Goal: Task Accomplishment & Management: Complete application form

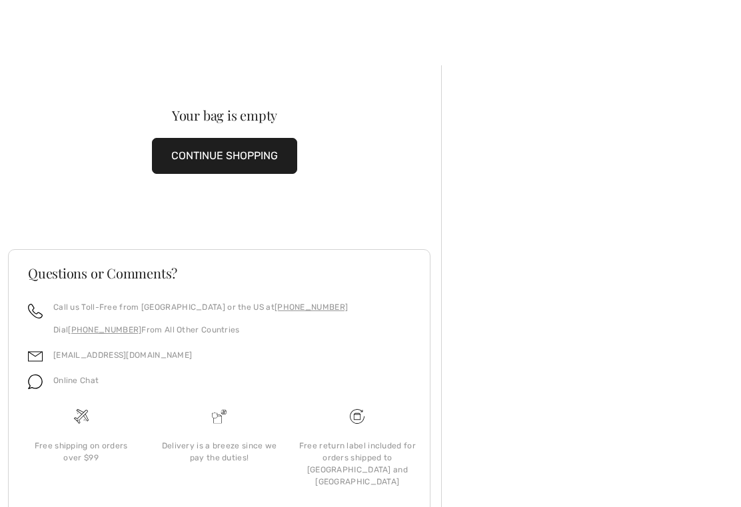
scroll to position [45, 0]
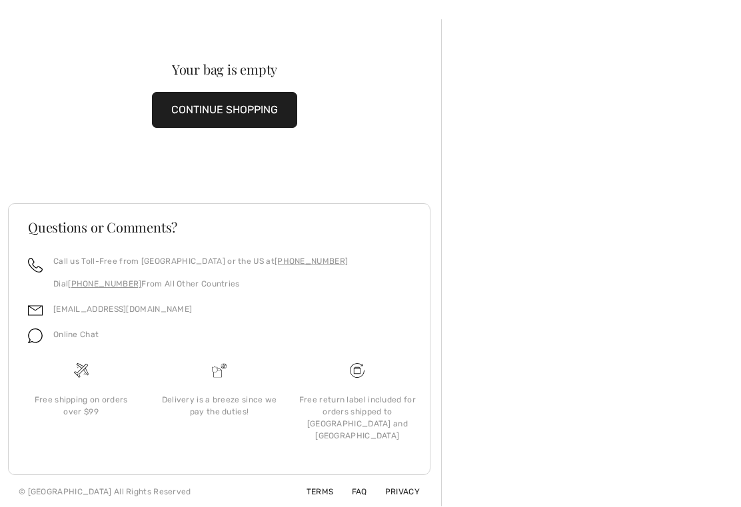
click at [249, 110] on button "CONTINUE SHOPPING" at bounding box center [224, 111] width 145 height 36
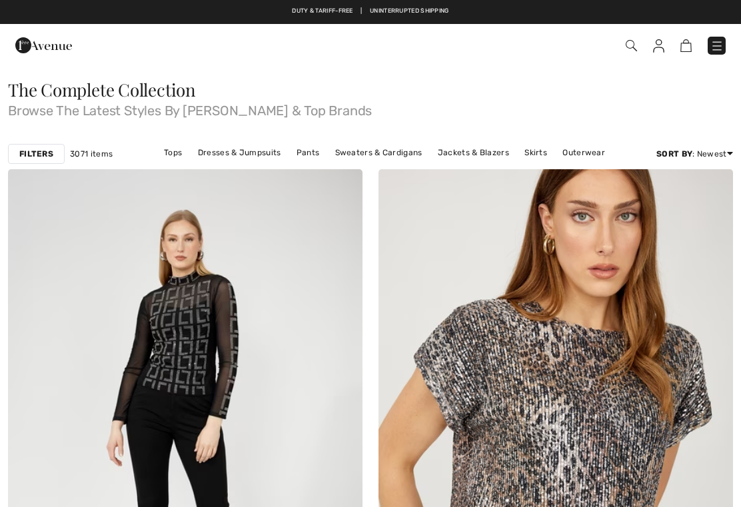
checkbox input "true"
click at [720, 49] on img at bounding box center [716, 45] width 13 height 13
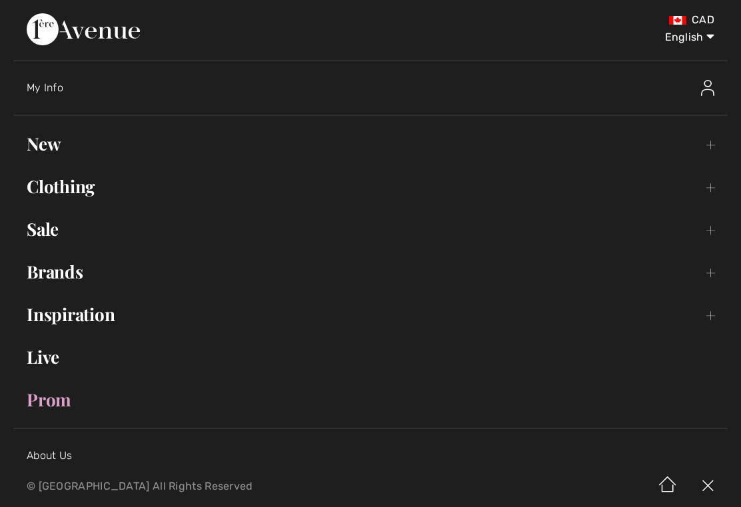
click at [691, 36] on select "English Français" at bounding box center [679, 35] width 69 height 40
select select "/fr/voir-tout/"
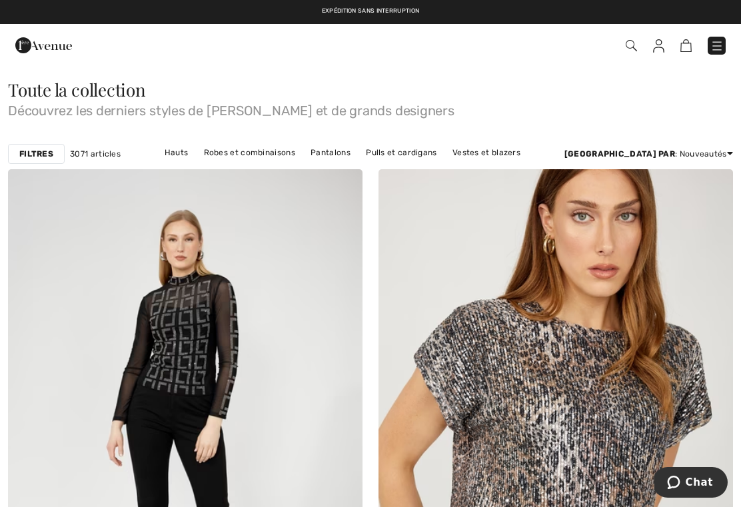
click at [632, 47] on img at bounding box center [631, 45] width 11 height 11
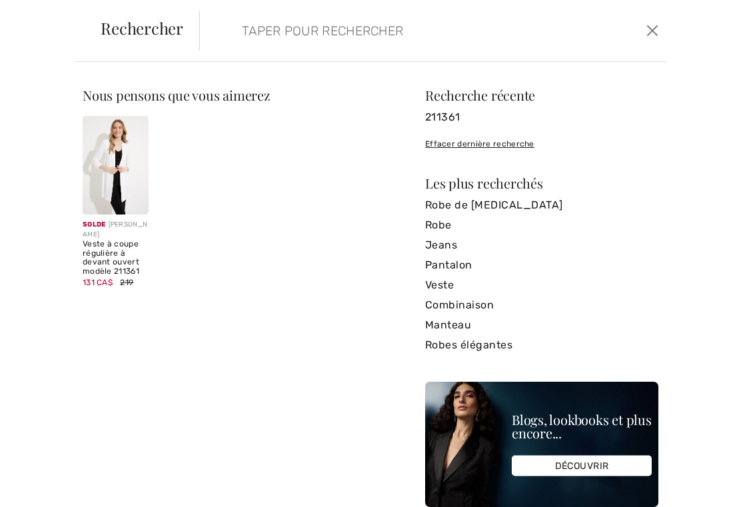
click at [103, 181] on img at bounding box center [116, 165] width 66 height 99
click at [101, 252] on div "Veste à coupe régulière à devant ouvert modèle 211361" at bounding box center [116, 258] width 66 height 37
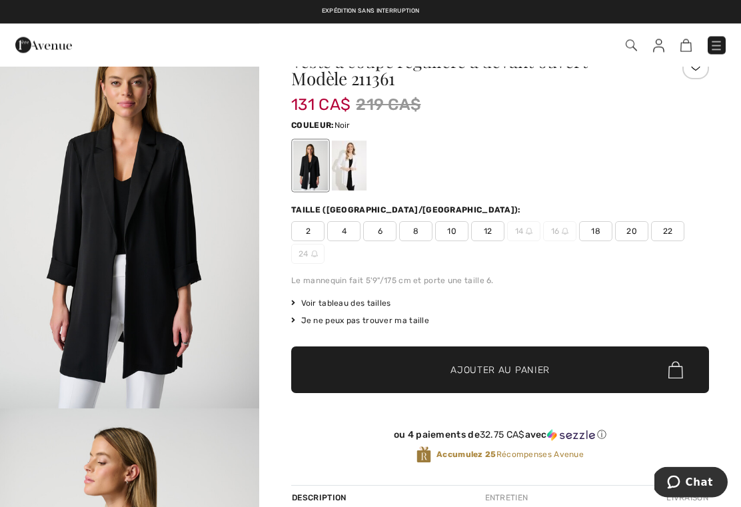
scroll to position [46, 0]
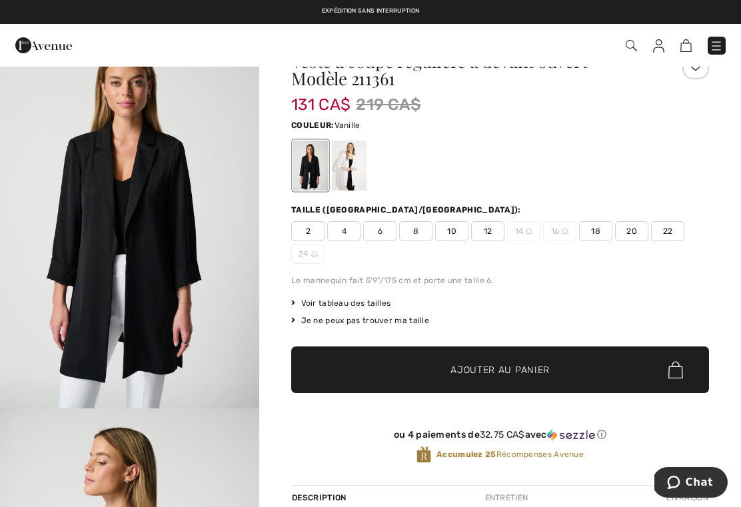
click at [360, 159] on div at bounding box center [349, 166] width 35 height 50
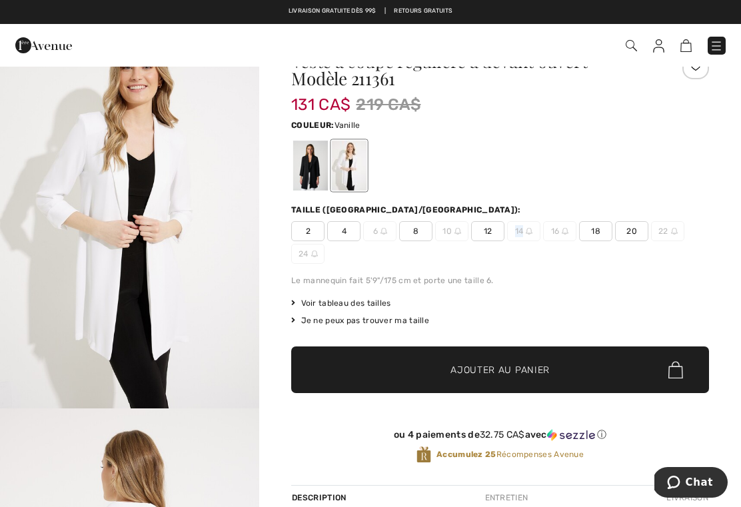
click at [530, 231] on img at bounding box center [529, 231] width 7 height 7
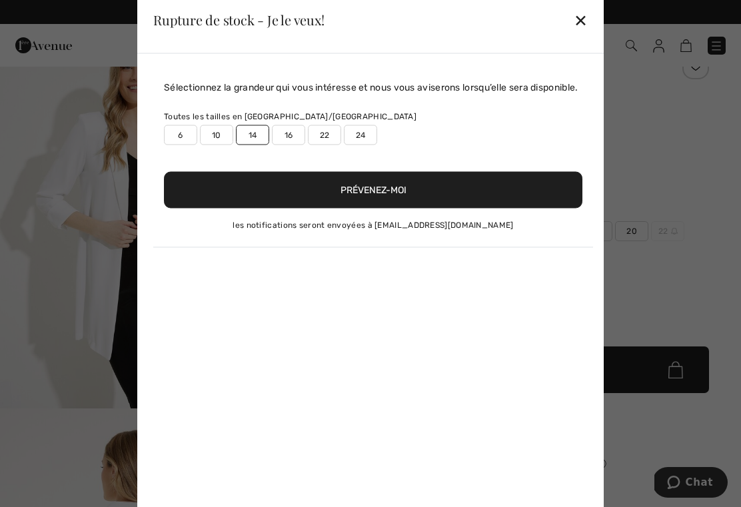
click at [450, 208] on button "Prévenez-moi" at bounding box center [373, 189] width 418 height 37
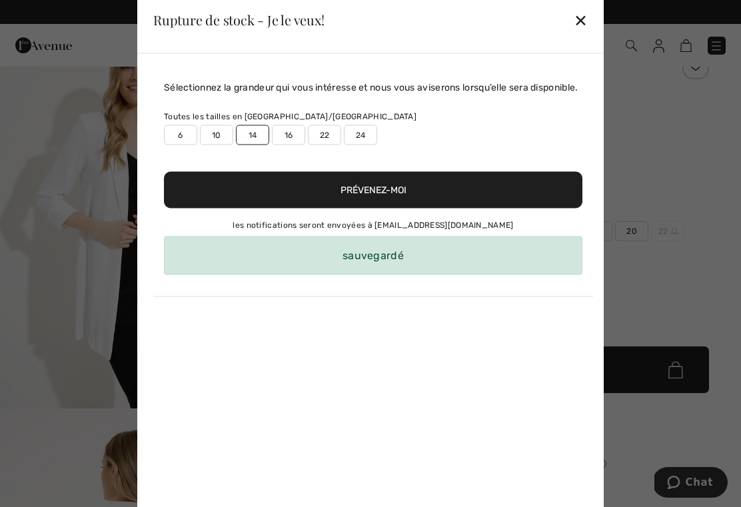
click at [404, 208] on button "Prévenez-moi" at bounding box center [373, 189] width 418 height 37
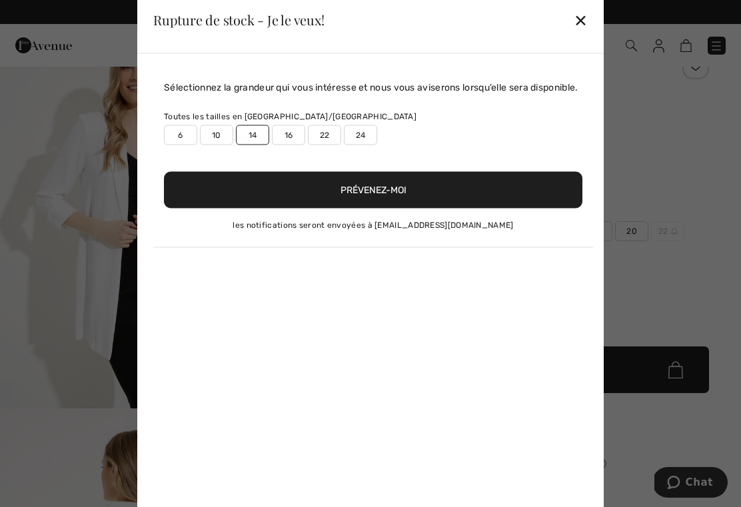
click at [582, 28] on div "✕" at bounding box center [581, 20] width 14 height 28
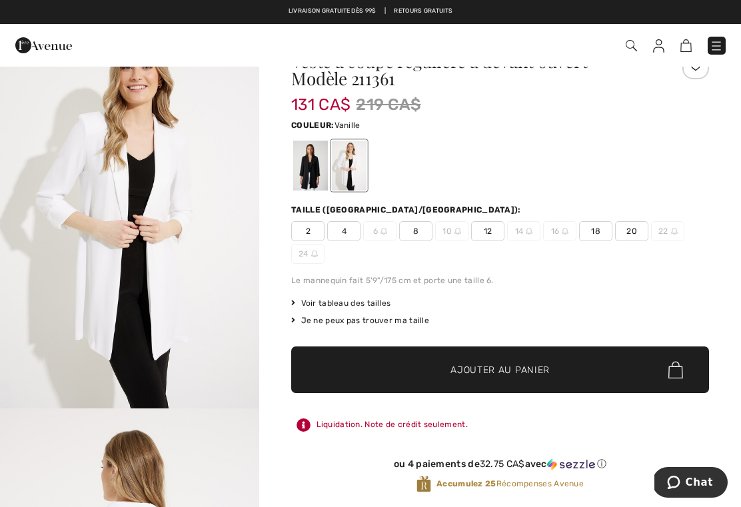
click at [719, 46] on img at bounding box center [716, 45] width 13 height 13
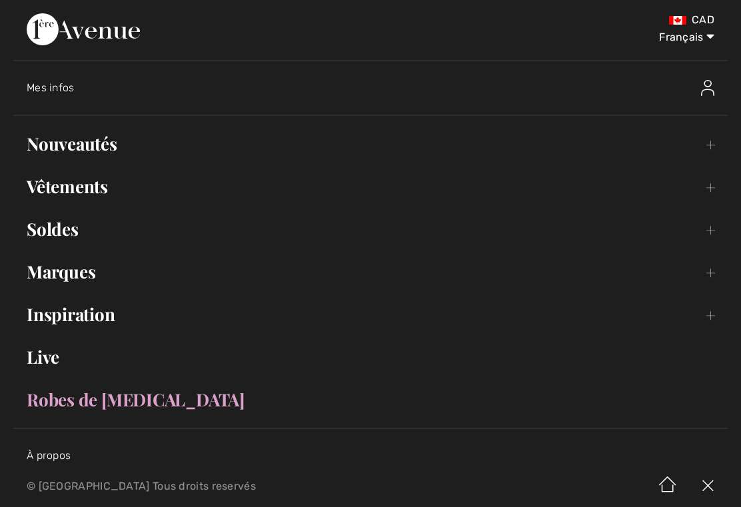
scroll to position [0, 0]
click at [707, 86] on img at bounding box center [707, 88] width 13 height 16
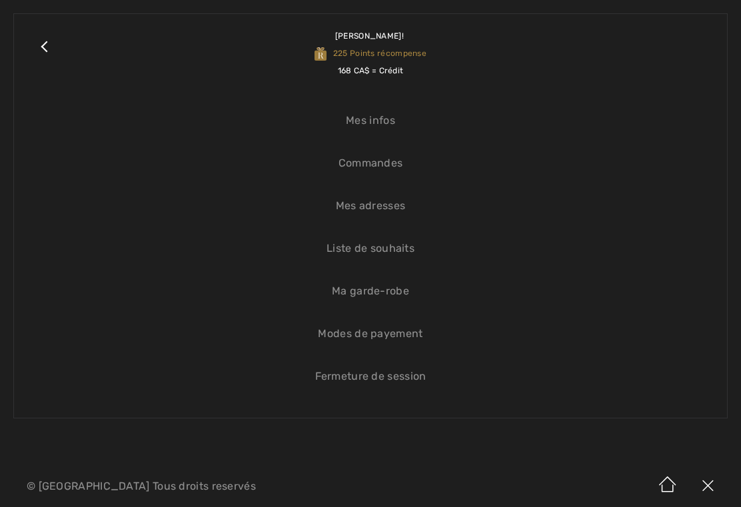
click at [37, 49] on link "Close submenu" at bounding box center [43, 53] width 33 height 52
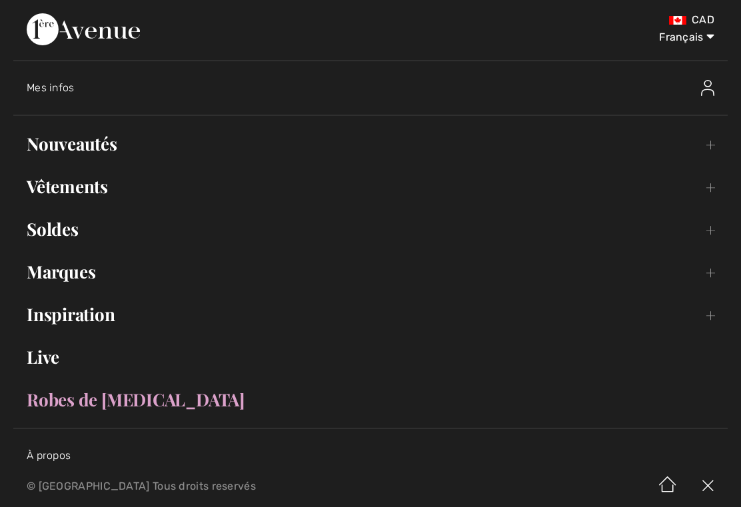
scroll to position [68, 0]
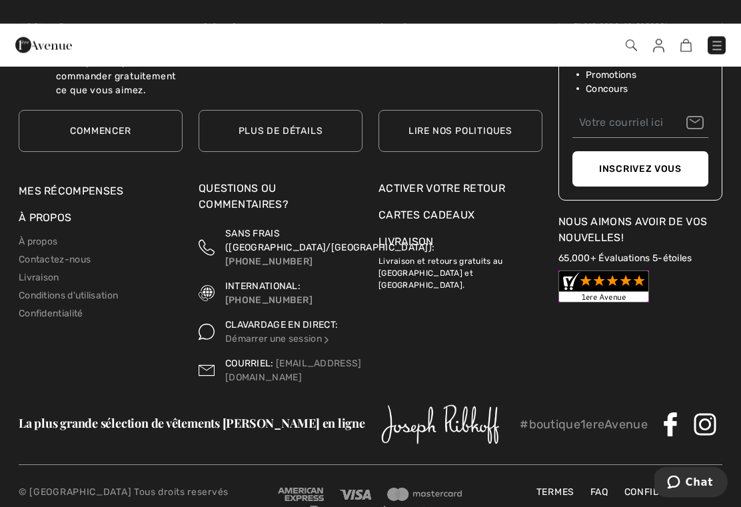
scroll to position [11241, 0]
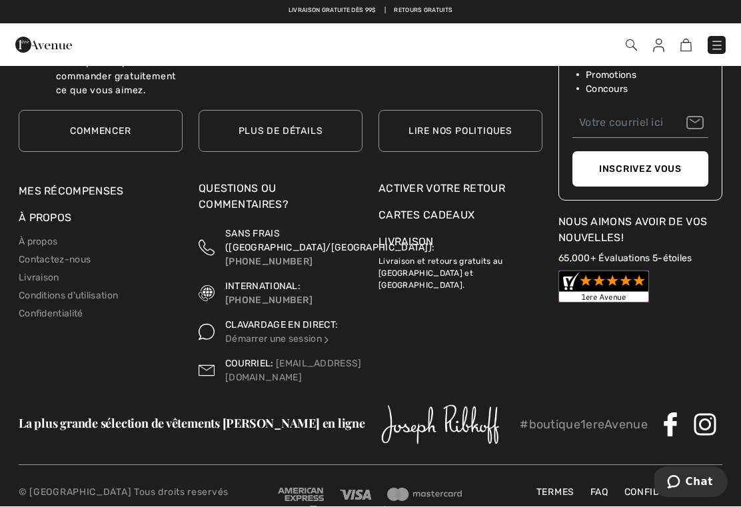
click at [484, 185] on div "Activer votre retour" at bounding box center [460, 189] width 164 height 16
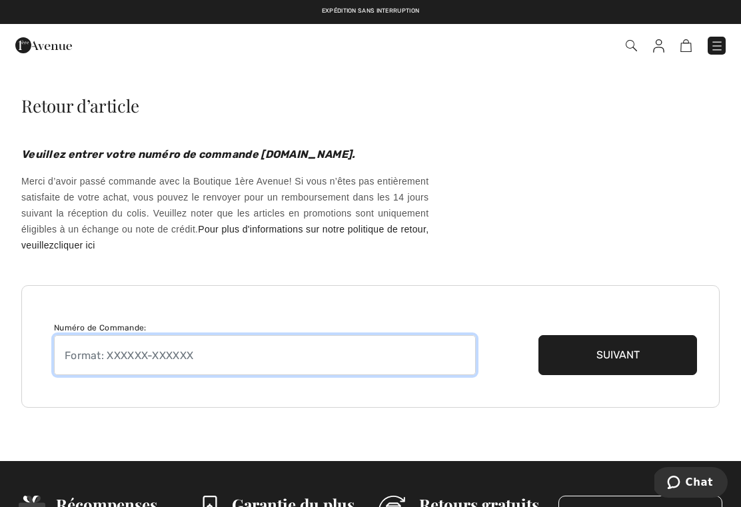
click at [287, 357] on input "text" at bounding box center [265, 355] width 422 height 40
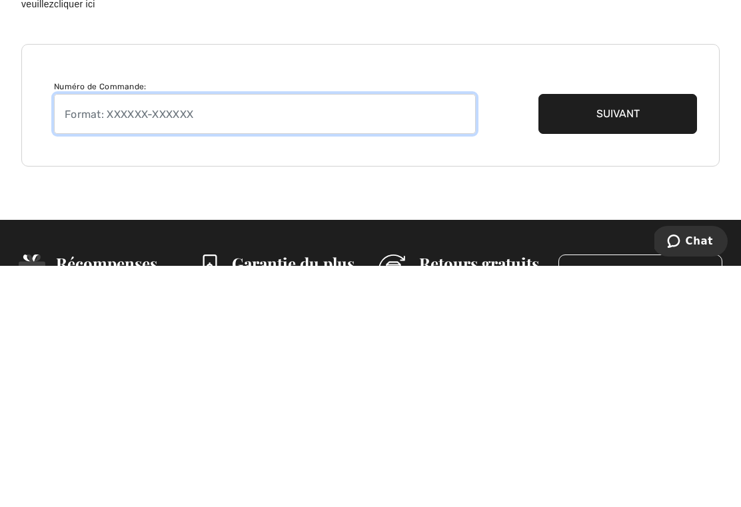
click at [179, 335] on input "text" at bounding box center [265, 355] width 422 height 40
click at [231, 335] on input "text" at bounding box center [265, 355] width 422 height 40
type input "7"
type input "250909-1392016"
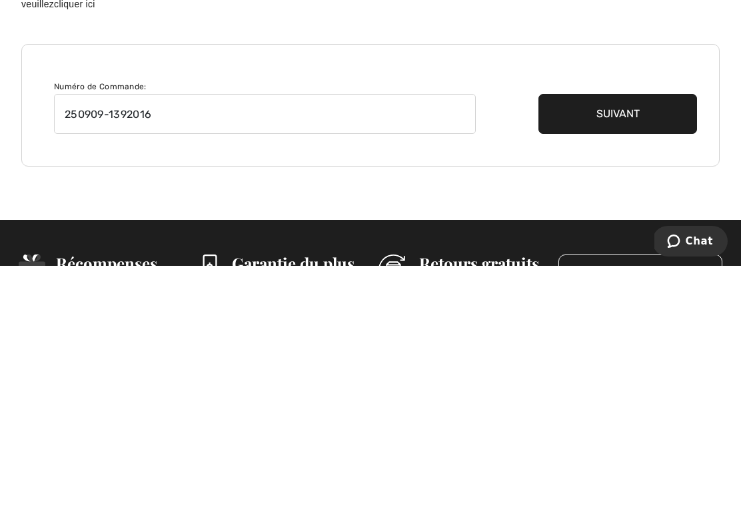
click at [612, 335] on button "Suivant" at bounding box center [617, 355] width 159 height 40
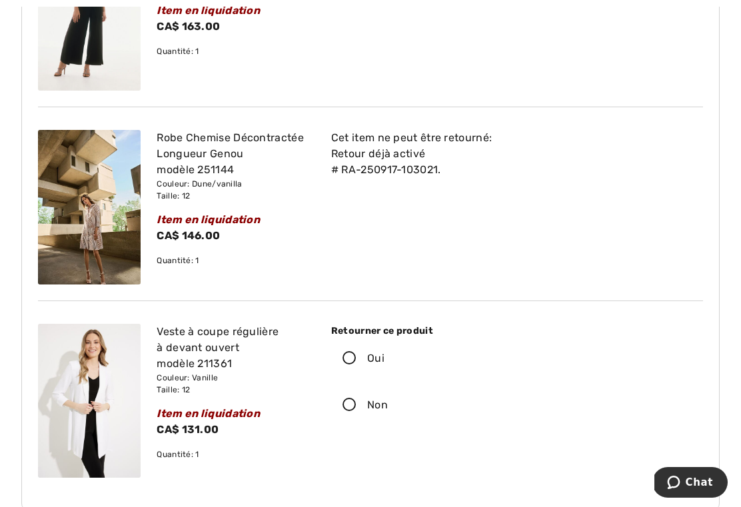
click at [353, 359] on icon at bounding box center [349, 359] width 35 height 14
click at [384, 359] on input "Oui" at bounding box center [388, 359] width 9 height 40
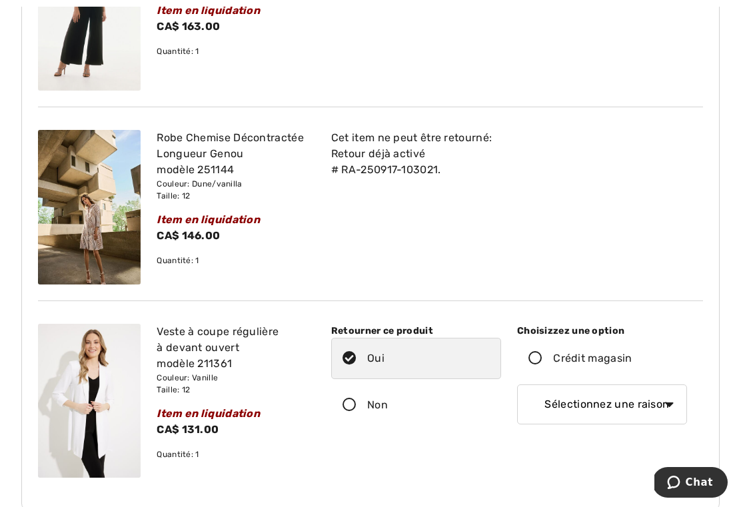
click at [533, 363] on icon at bounding box center [535, 359] width 35 height 14
click at [632, 363] on input "Crédit magasin" at bounding box center [636, 359] width 9 height 40
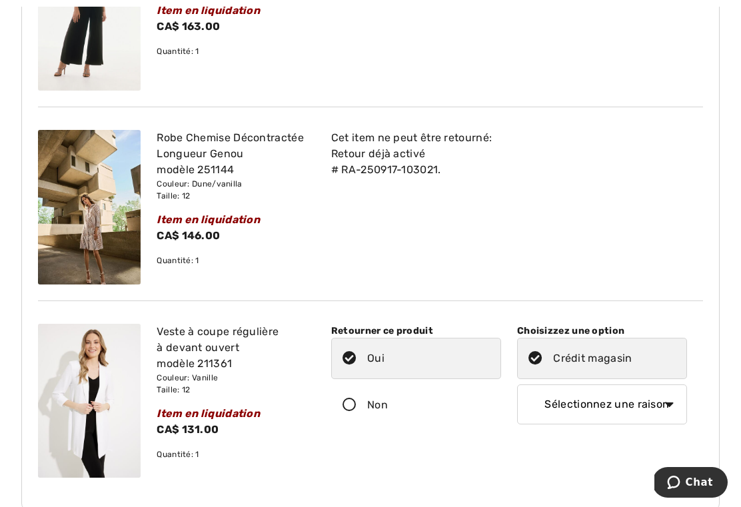
click at [611, 408] on select "Sélectionnez une raison Mauvaise taille/article reçu Ma commande est arrivée tr…" at bounding box center [602, 404] width 170 height 40
select select "6"
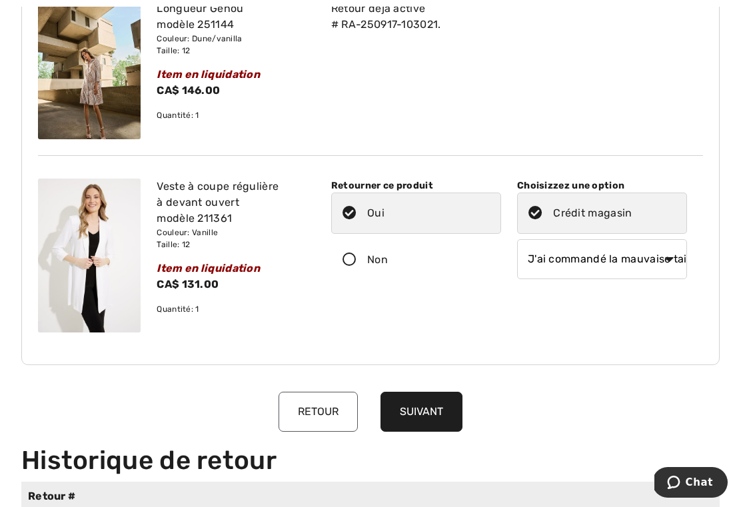
click at [426, 418] on button "Suivant" at bounding box center [421, 412] width 82 height 40
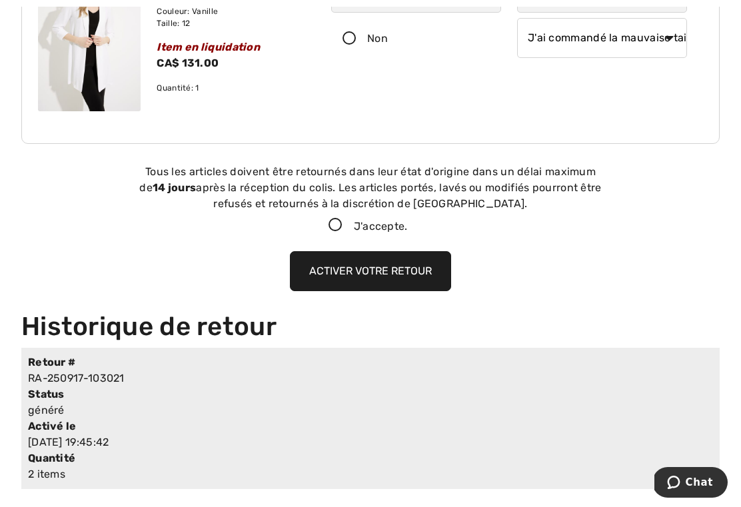
scroll to position [692, 0]
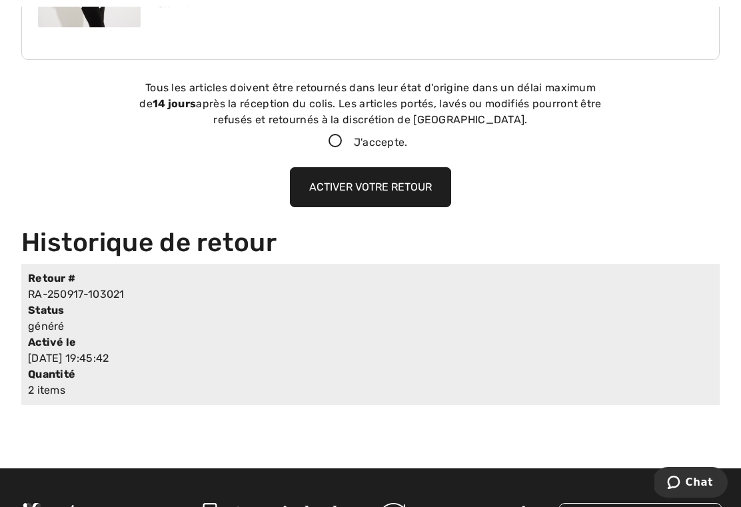
click at [333, 147] on icon at bounding box center [335, 142] width 35 height 14
click at [408, 146] on input "J'accepte." at bounding box center [412, 141] width 9 height 9
checkbox input "true"
click at [406, 190] on button "Activer votre retour" at bounding box center [370, 187] width 161 height 40
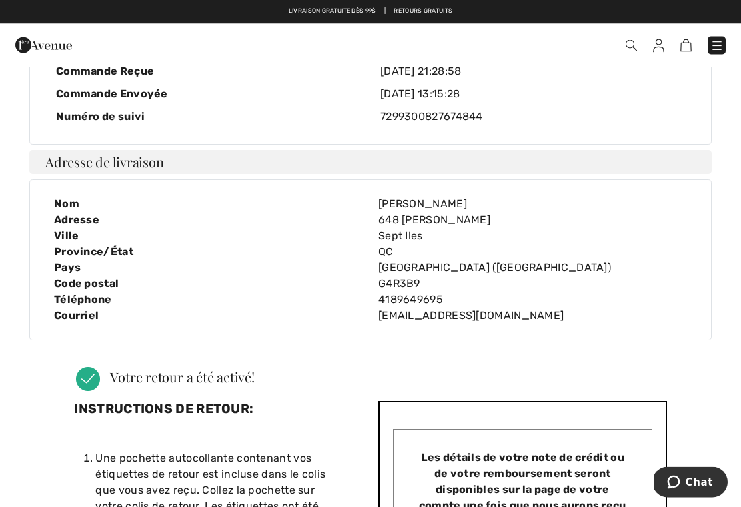
scroll to position [0, 0]
